Goal: Task Accomplishment & Management: Use online tool/utility

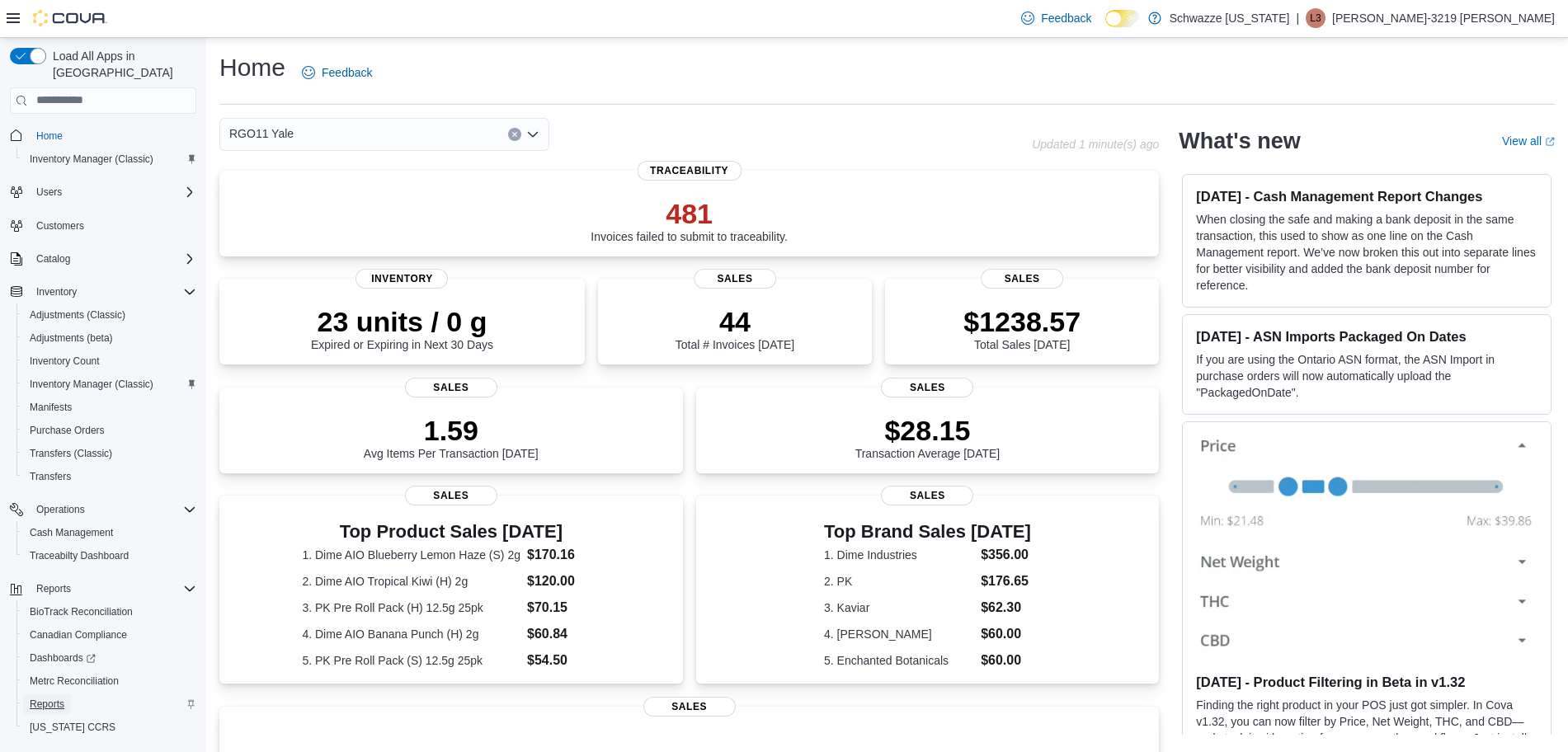
click at [48, 697] on span "Reports" at bounding box center [47, 703] width 35 height 13
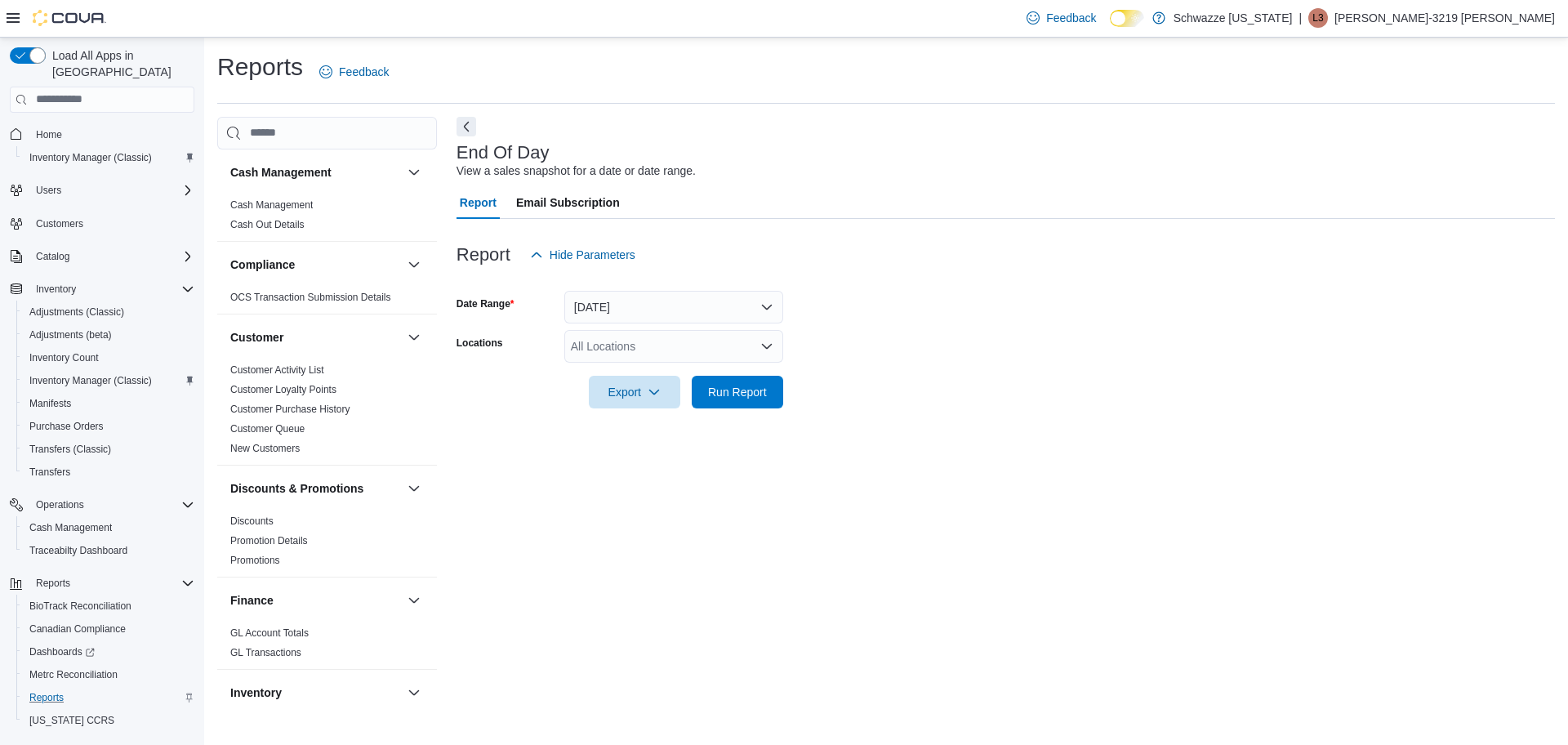
click at [622, 354] on div "All Locations" at bounding box center [673, 346] width 219 height 33
type input "****"
click at [624, 367] on span "RGO11 Yale" at bounding box center [639, 373] width 63 height 16
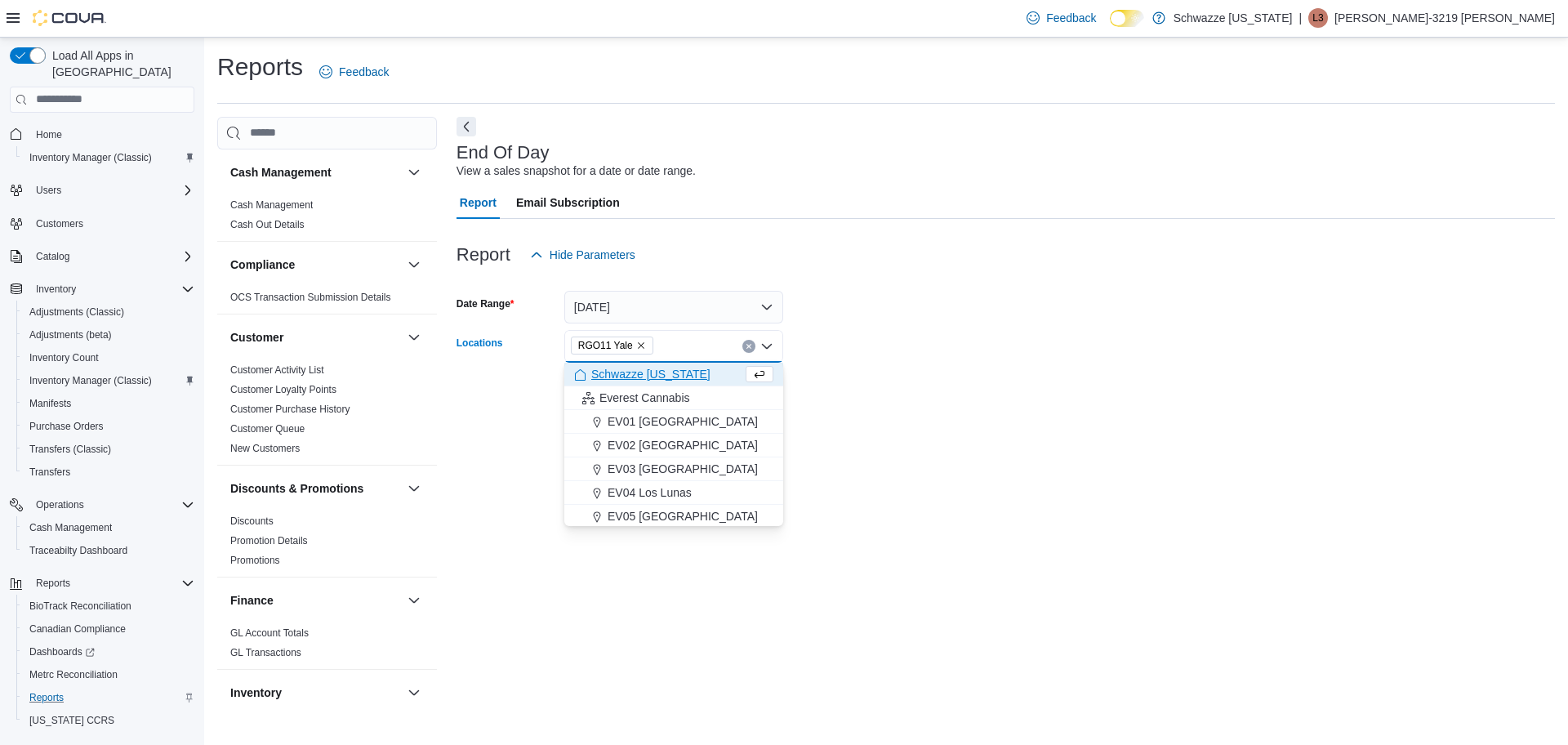
click at [864, 371] on div at bounding box center [1005, 368] width 1098 height 13
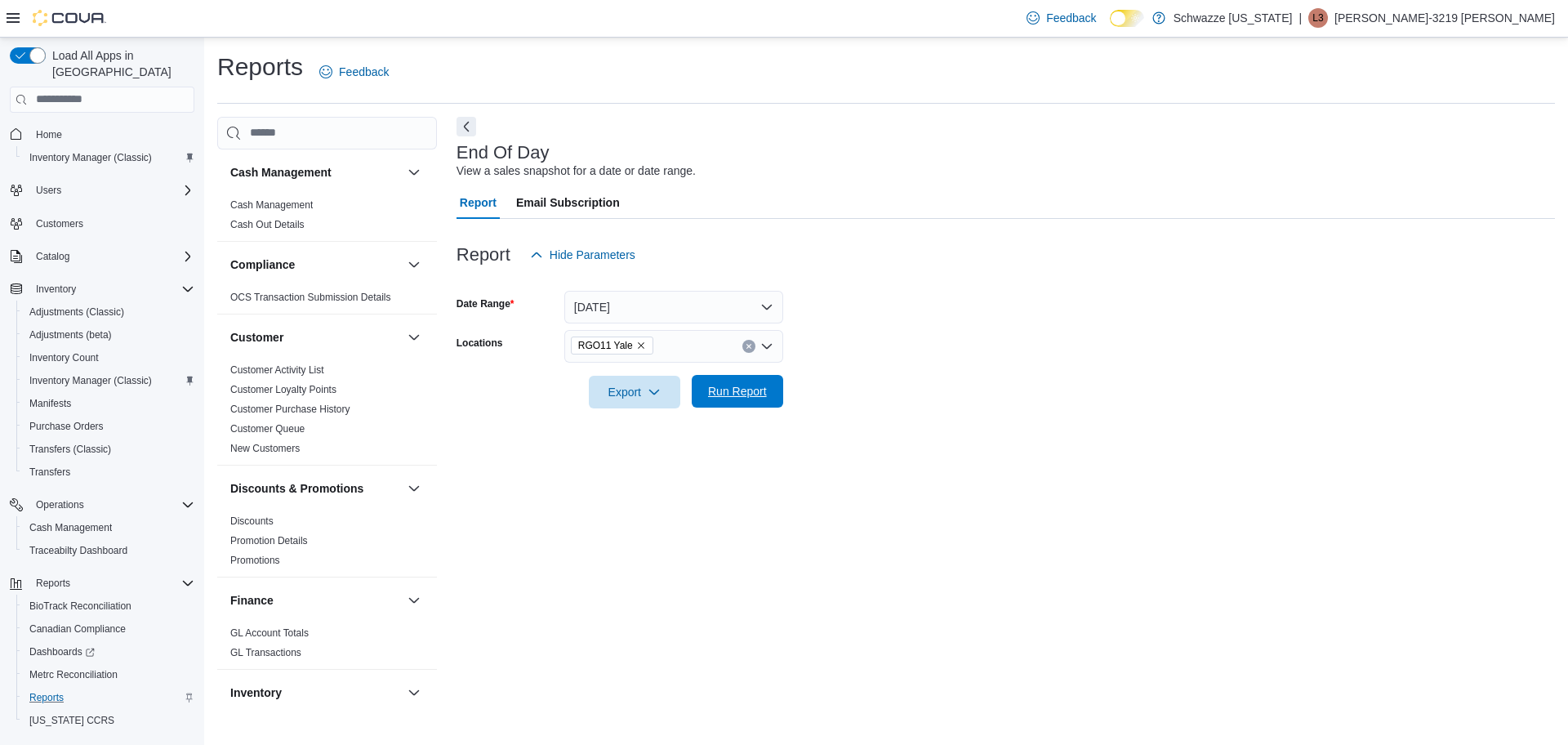
click at [777, 380] on button "Run Report" at bounding box center [738, 391] width 91 height 33
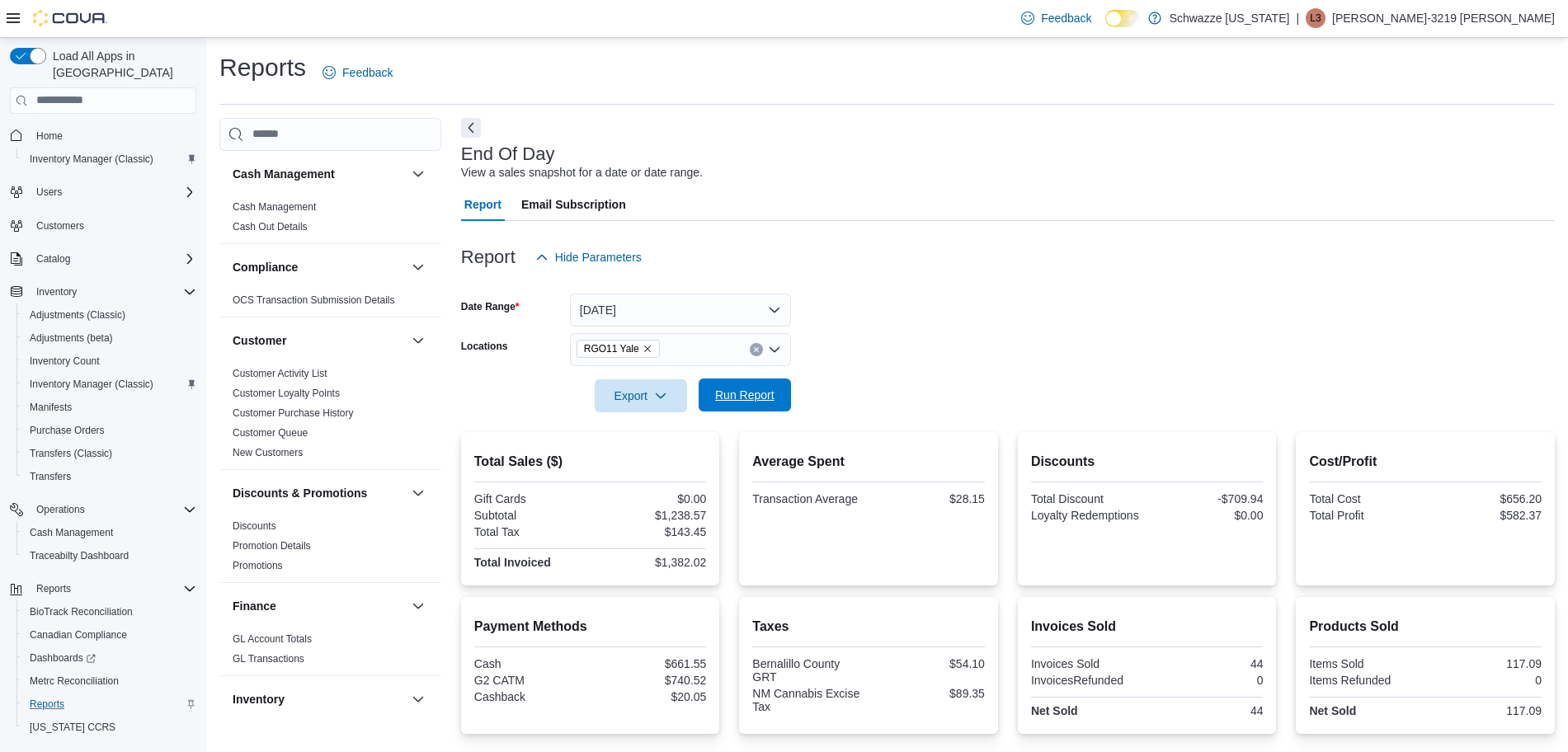
click at [769, 387] on span "Run Report" at bounding box center [745, 394] width 60 height 16
